Goal: Check status: Check status

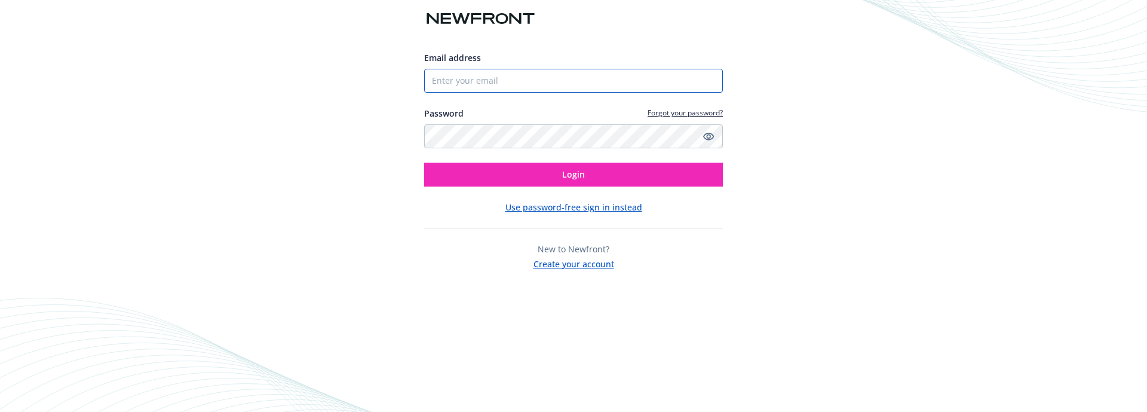
type input "[PERSON_NAME][EMAIL_ADDRESS][DOMAIN_NAME]"
click at [547, 186] on div "Email address rebecca@curecervicalcancer.org Password Forgot your password? Log…" at bounding box center [573, 160] width 299 height 219
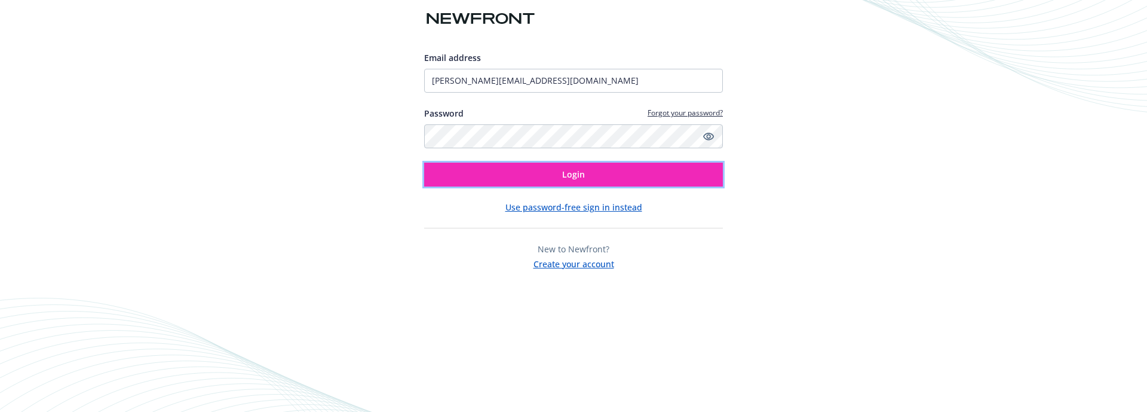
click at [547, 184] on button "Login" at bounding box center [573, 174] width 299 height 24
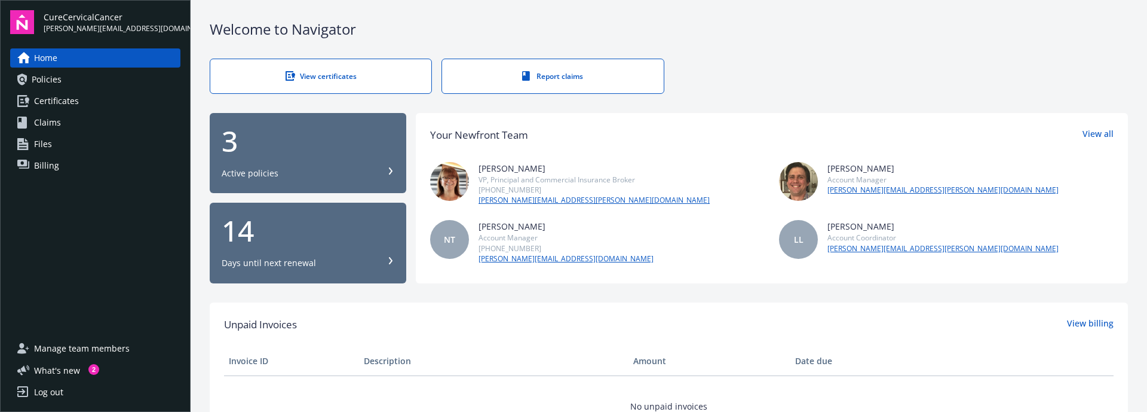
scroll to position [1, 0]
drag, startPoint x: 0, startPoint y: 0, endPoint x: 321, endPoint y: 247, distance: 405.5
click at [321, 247] on div "14 Days until next renewal" at bounding box center [308, 242] width 173 height 53
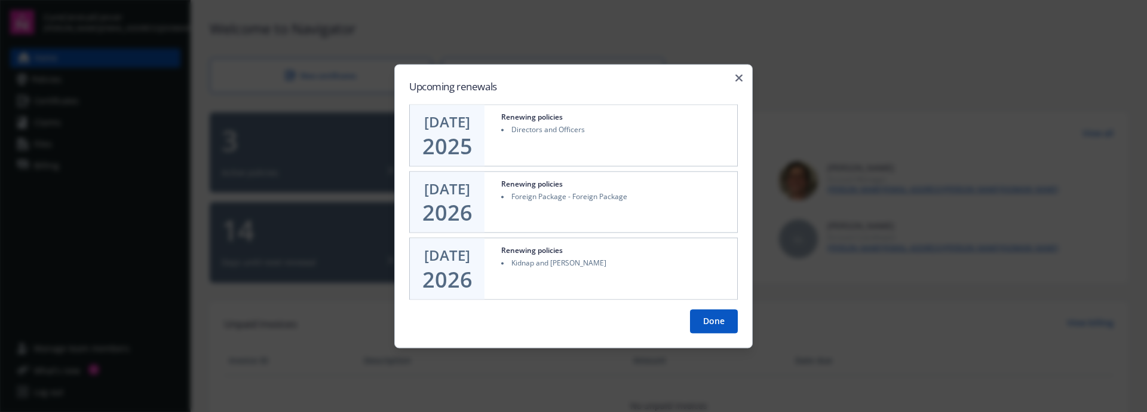
click at [744, 80] on div "Upcoming renewals OCT 25 2025 Renewing policies Directors and Officers APR 1 20…" at bounding box center [573, 206] width 358 height 284
click at [739, 78] on icon "button" at bounding box center [738, 77] width 7 height 7
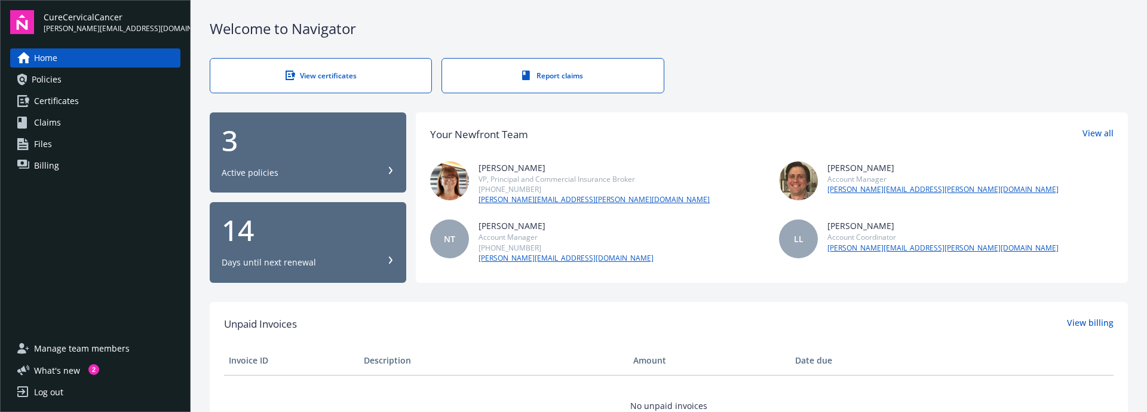
click at [349, 162] on div "3 Active policies" at bounding box center [308, 152] width 173 height 53
